Goal: Transaction & Acquisition: Purchase product/service

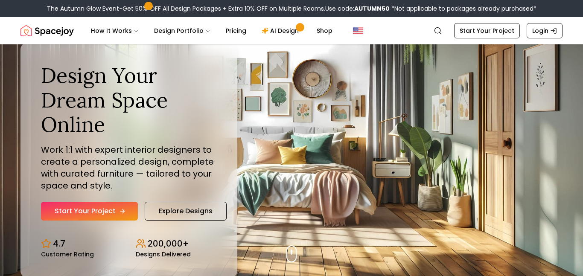
click at [129, 211] on link "Start Your Project" at bounding box center [89, 211] width 97 height 19
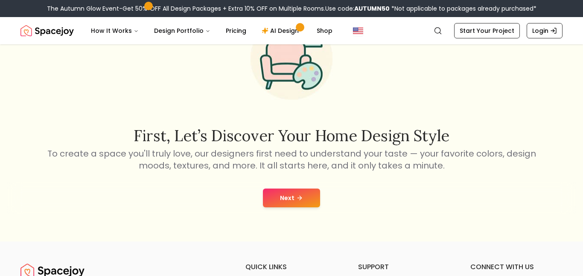
scroll to position [73, 0]
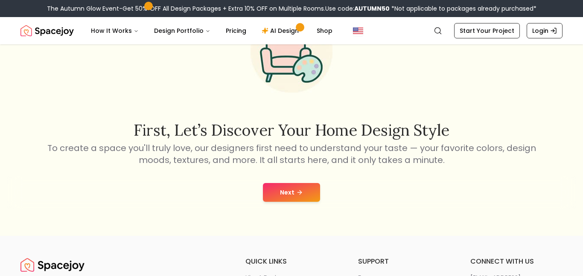
click at [286, 185] on button "Next" at bounding box center [291, 192] width 57 height 19
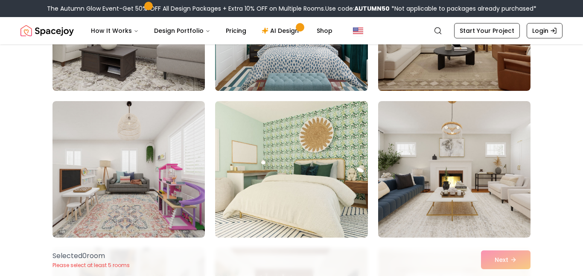
scroll to position [164, 0]
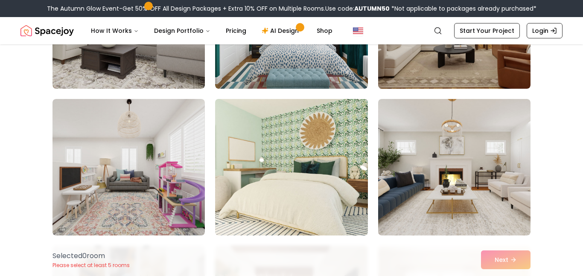
click at [306, 151] on img at bounding box center [291, 167] width 160 height 143
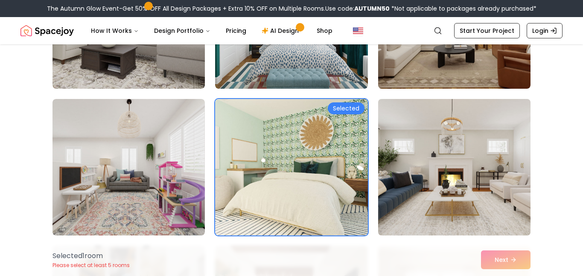
click at [407, 141] on img at bounding box center [454, 167] width 160 height 143
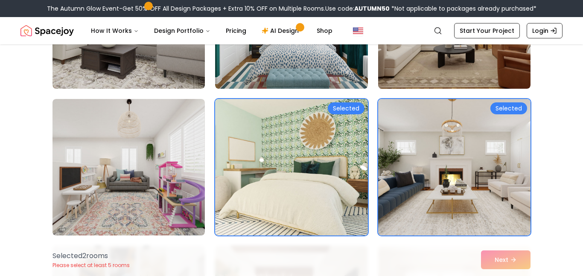
click at [234, 192] on img at bounding box center [291, 167] width 160 height 143
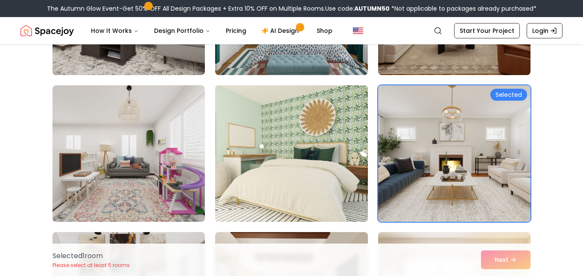
scroll to position [179, 0]
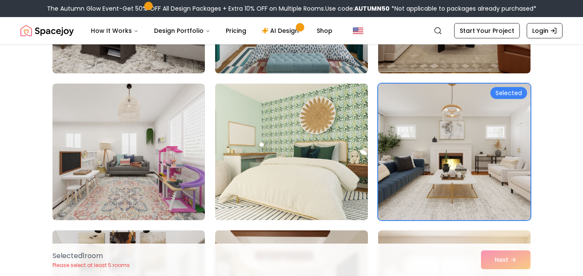
click at [234, 192] on img at bounding box center [291, 151] width 160 height 143
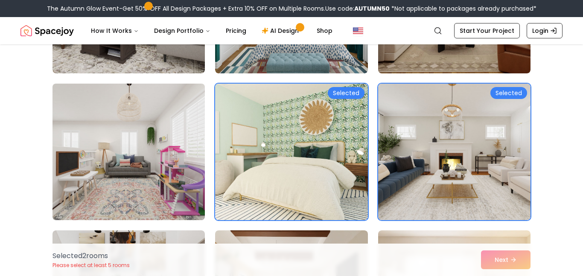
click at [184, 184] on img at bounding box center [129, 151] width 160 height 143
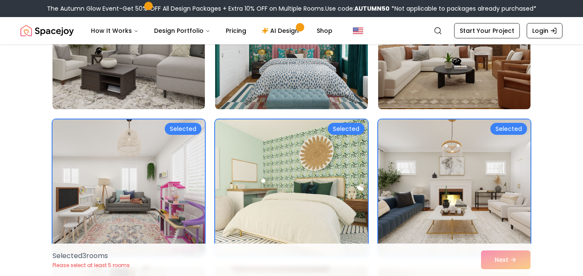
scroll to position [151, 0]
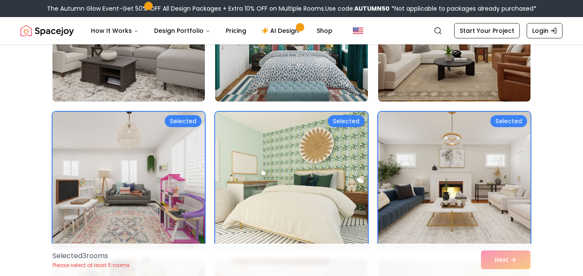
click at [146, 146] on img at bounding box center [129, 179] width 160 height 143
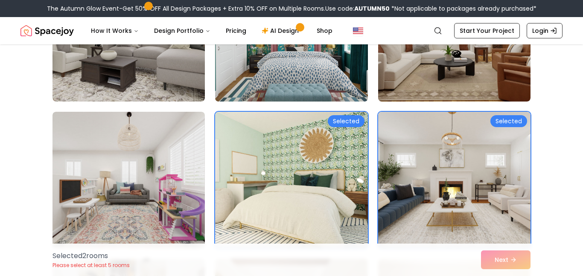
click at [233, 75] on img at bounding box center [291, 33] width 160 height 143
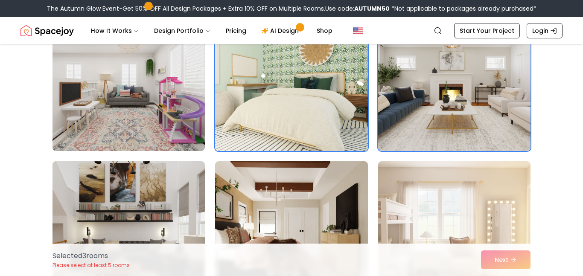
scroll to position [249, 0]
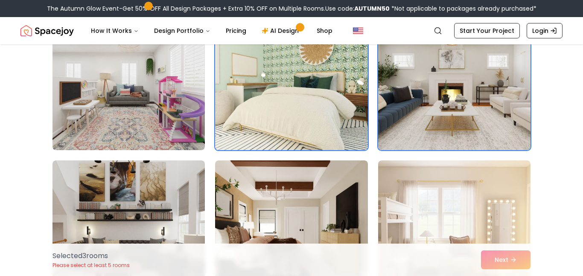
click at [439, 73] on img at bounding box center [454, 81] width 160 height 143
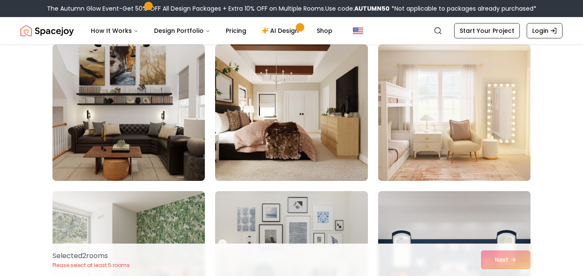
scroll to position [366, 0]
click at [288, 157] on img at bounding box center [291, 112] width 152 height 137
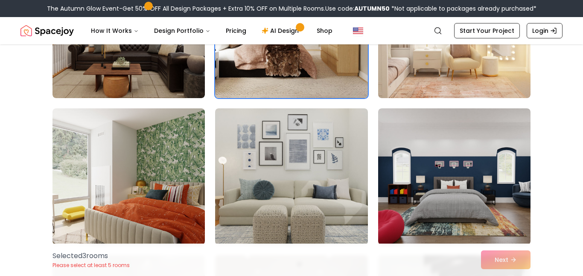
scroll to position [450, 0]
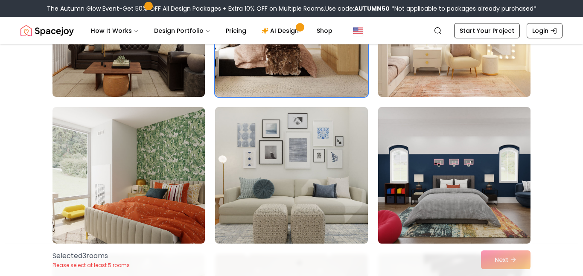
click at [427, 134] on img at bounding box center [454, 175] width 160 height 143
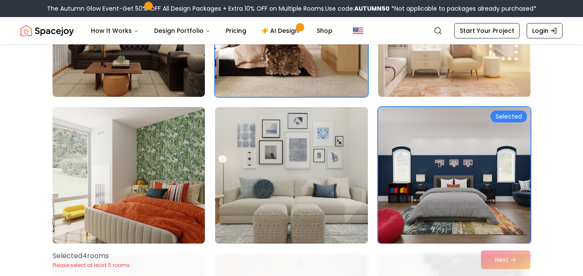
click at [403, 91] on img at bounding box center [454, 28] width 160 height 143
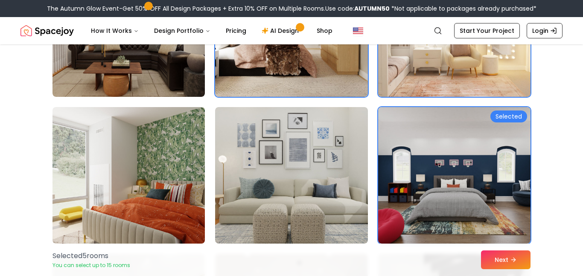
click at [162, 156] on img at bounding box center [129, 175] width 160 height 143
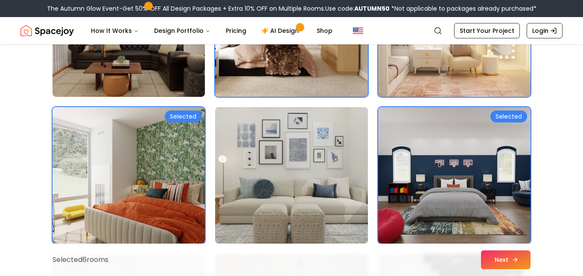
click at [505, 266] on button "Next" at bounding box center [506, 260] width 50 height 19
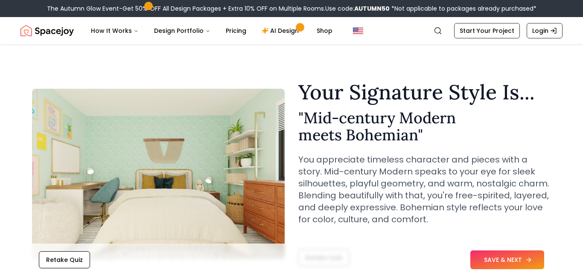
click at [506, 259] on button "SAVE & NEXT" at bounding box center [508, 260] width 74 height 19
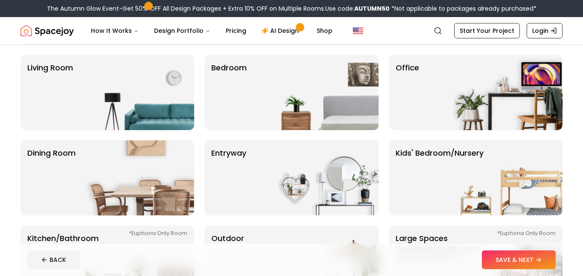
scroll to position [62, 0]
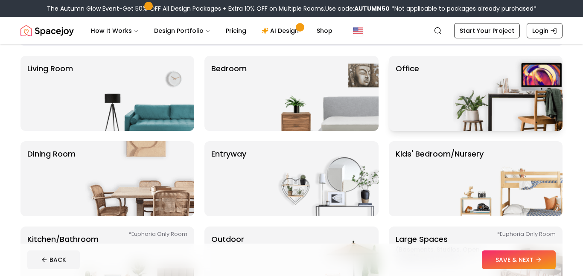
click at [435, 107] on div "Office" at bounding box center [476, 93] width 174 height 75
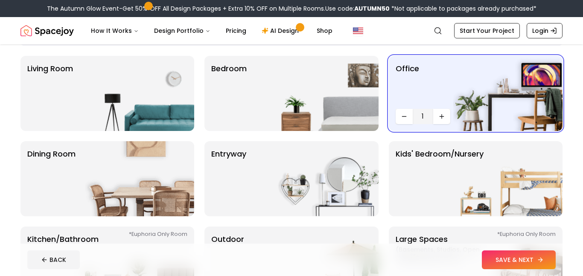
click at [492, 263] on button "SAVE & NEXT" at bounding box center [519, 260] width 74 height 19
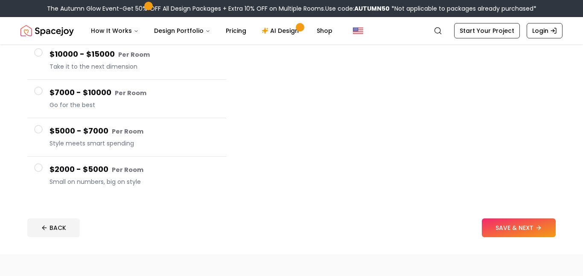
scroll to position [142, 0]
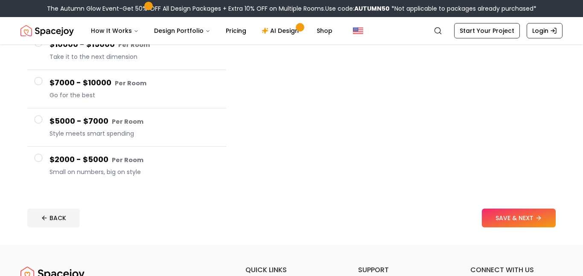
click at [160, 162] on h4 "$2000 - $5000 Per Room" at bounding box center [135, 160] width 170 height 12
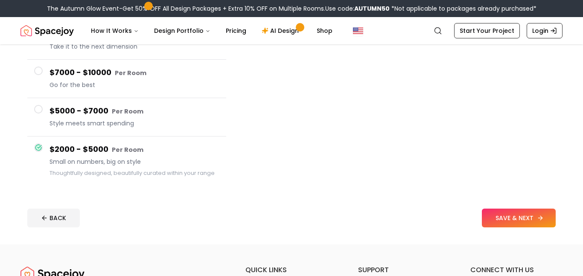
click at [523, 222] on button "SAVE & NEXT" at bounding box center [519, 218] width 74 height 19
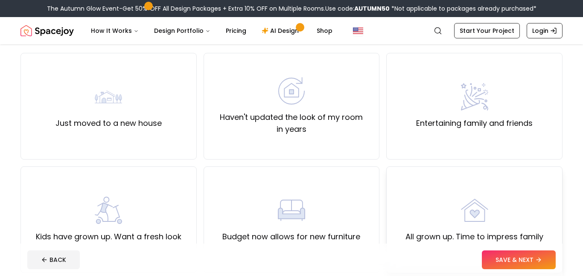
scroll to position [66, 0]
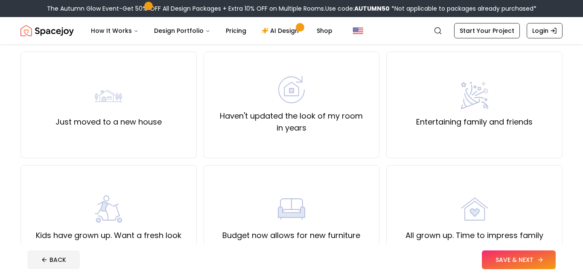
click at [488, 260] on button "SAVE & NEXT" at bounding box center [519, 260] width 74 height 19
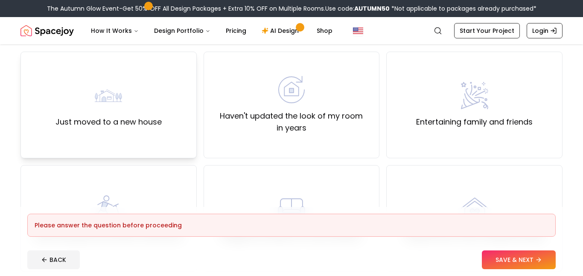
click at [190, 104] on div "Just moved to a new house" at bounding box center [108, 105] width 176 height 107
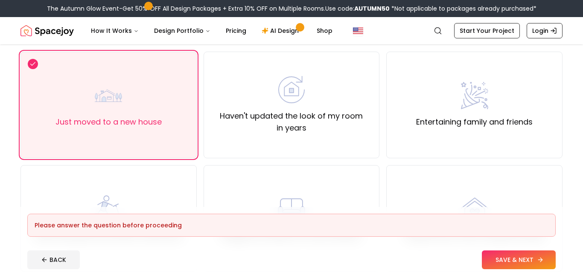
click at [513, 258] on button "SAVE & NEXT" at bounding box center [519, 260] width 74 height 19
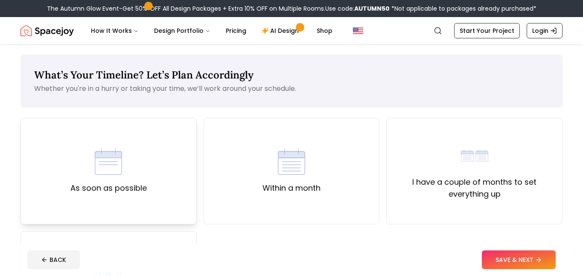
click at [77, 168] on div "As soon as possible" at bounding box center [108, 171] width 76 height 46
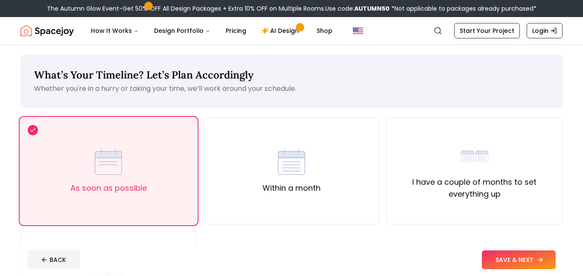
click at [494, 259] on button "SAVE & NEXT" at bounding box center [519, 260] width 74 height 19
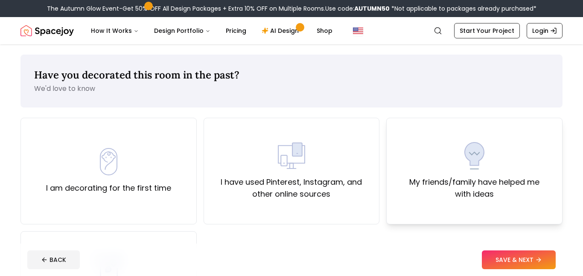
click at [409, 158] on div "My friends/family have helped me with ideas" at bounding box center [475, 171] width 162 height 58
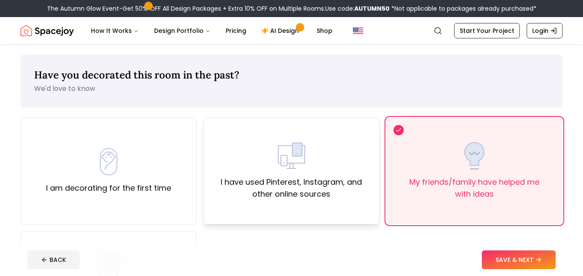
click at [206, 165] on div "I have used Pinterest, Instagram, and other online sources" at bounding box center [292, 171] width 176 height 107
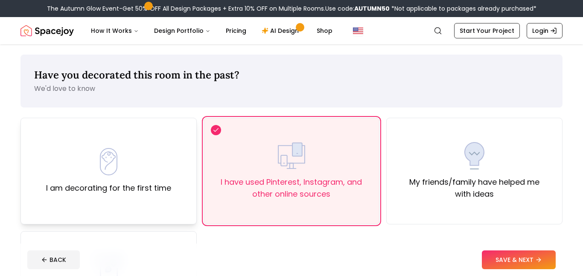
click at [167, 172] on div "I am decorating for the first time" at bounding box center [108, 171] width 125 height 46
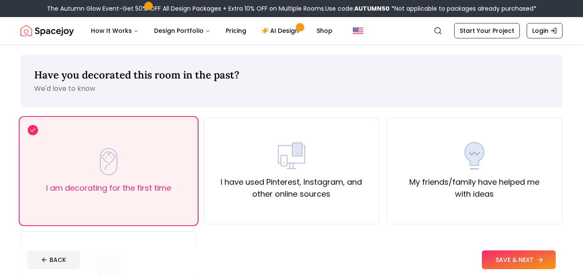
click at [529, 266] on button "SAVE & NEXT" at bounding box center [519, 260] width 74 height 19
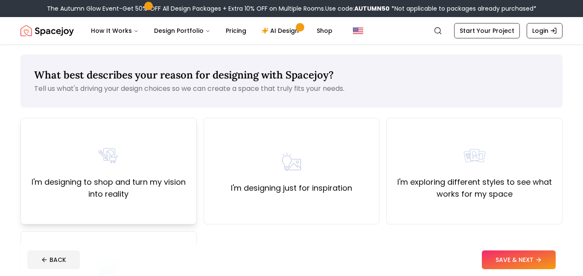
click at [146, 187] on label "I'm designing to shop and turn my vision into reality" at bounding box center [109, 188] width 162 height 24
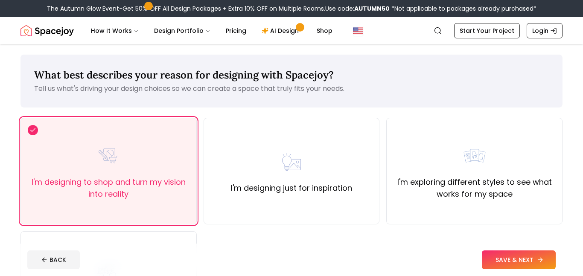
click at [494, 265] on button "SAVE & NEXT" at bounding box center [519, 260] width 74 height 19
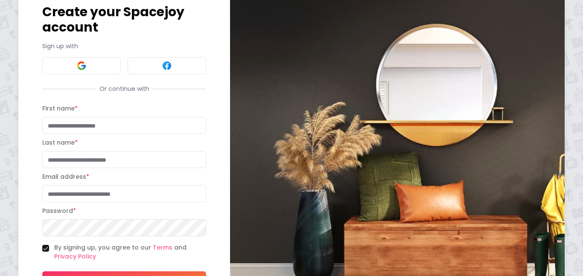
scroll to position [47, 0]
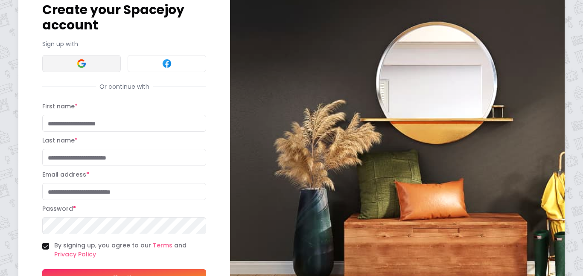
click at [97, 63] on button at bounding box center [81, 63] width 79 height 17
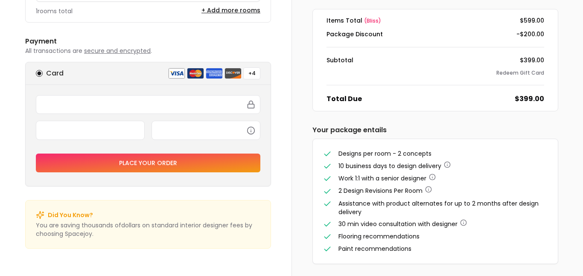
scroll to position [125, 0]
